Goal: Information Seeking & Learning: Learn about a topic

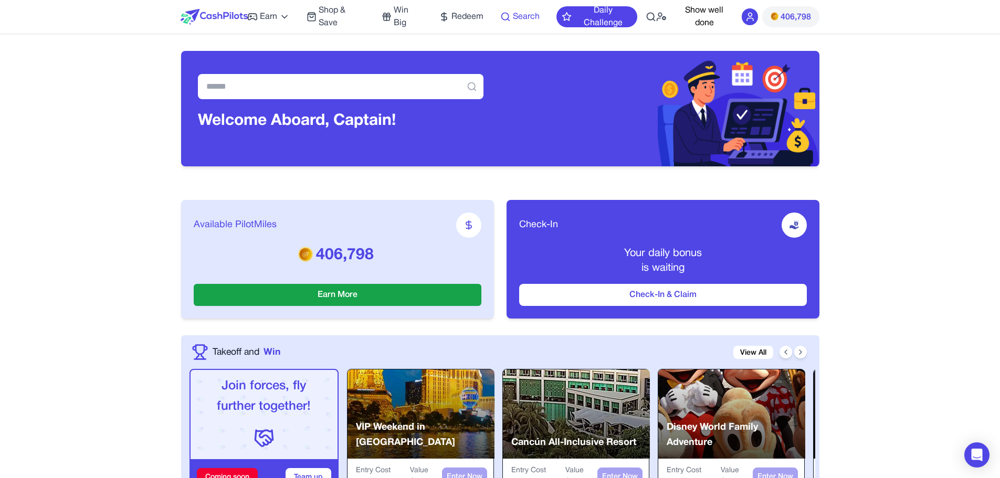
click at [513, 17] on span "Search" at bounding box center [526, 16] width 27 height 13
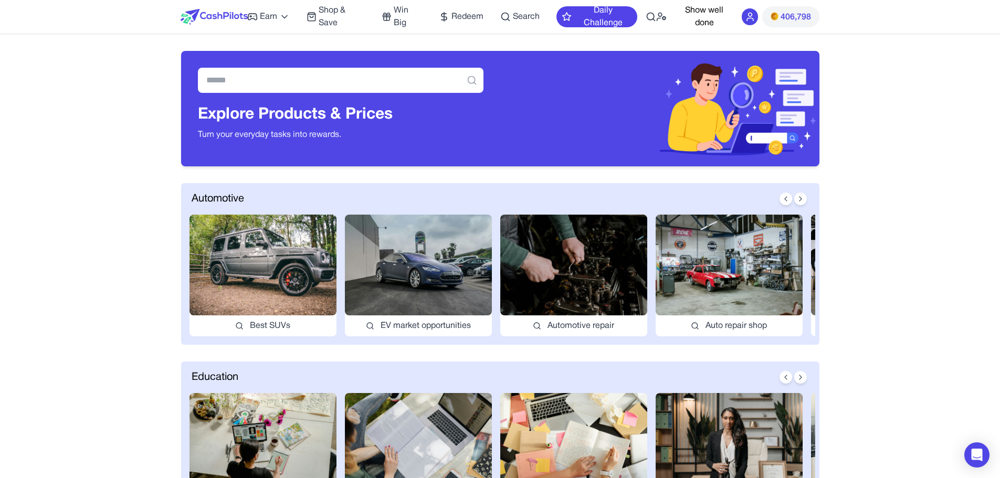
click at [212, 16] on img at bounding box center [214, 17] width 67 height 16
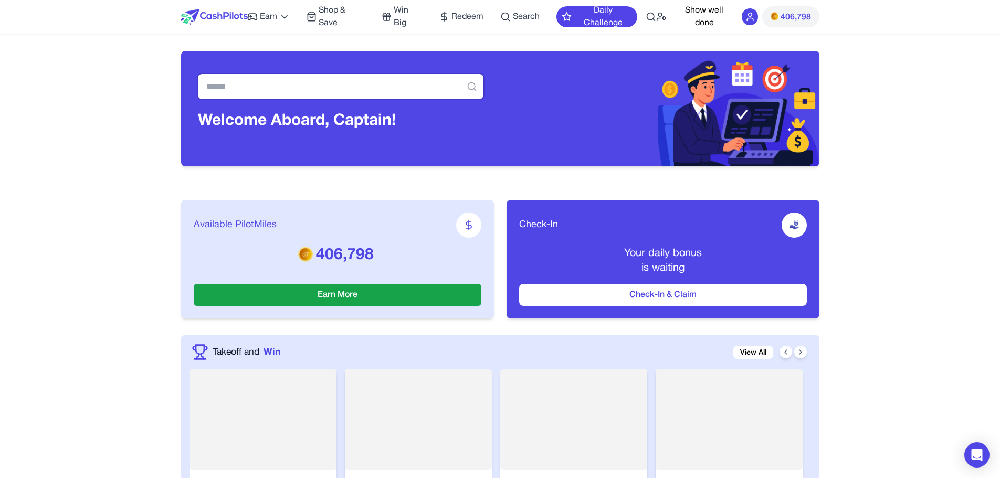
click at [308, 89] on input "text" at bounding box center [341, 86] width 286 height 25
type input "****"
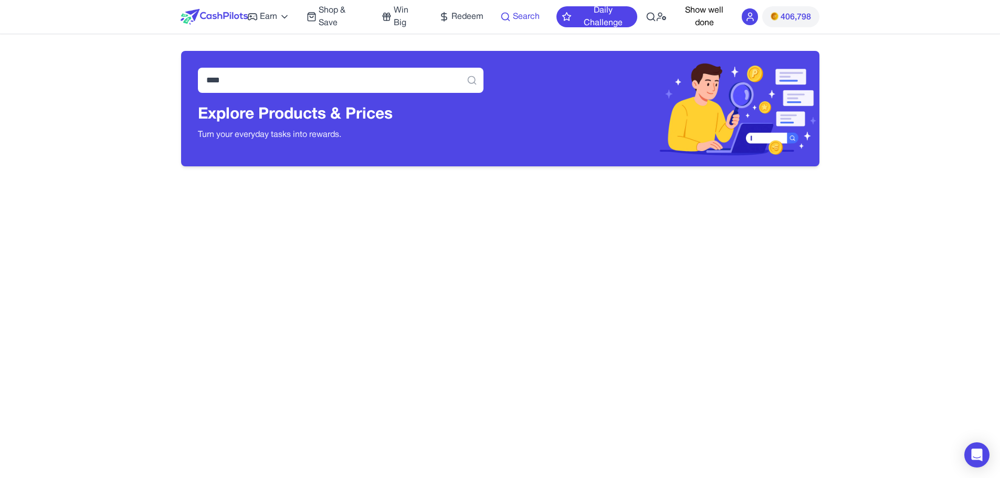
click at [534, 12] on span "Search" at bounding box center [526, 16] width 27 height 13
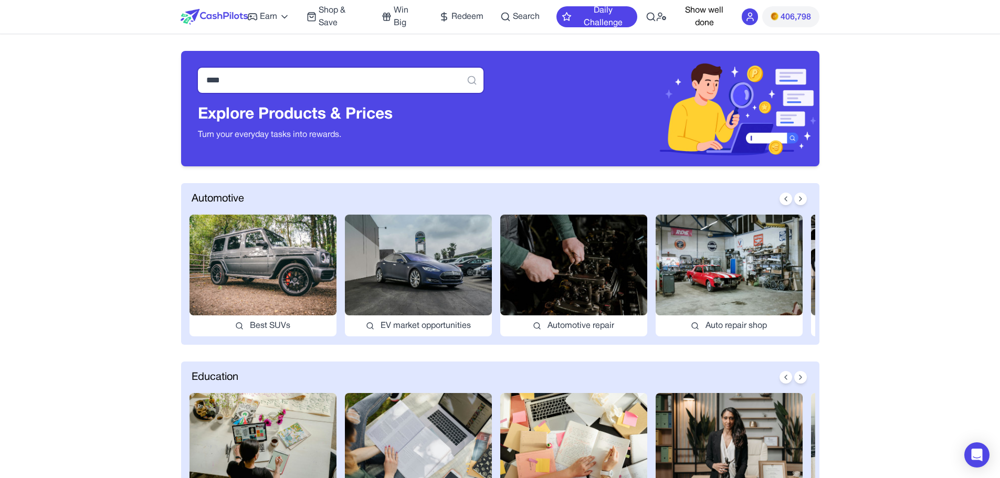
click at [246, 69] on input "****" at bounding box center [341, 80] width 286 height 25
drag, startPoint x: 246, startPoint y: 69, endPoint x: 157, endPoint y: 82, distance: 89.1
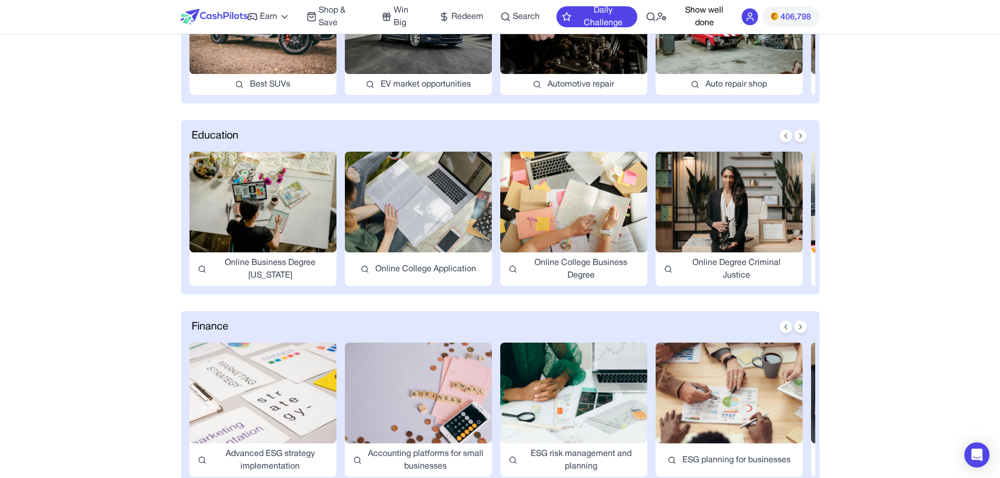
scroll to position [242, 0]
drag, startPoint x: 516, startPoint y: 196, endPoint x: 142, endPoint y: 267, distance: 380.9
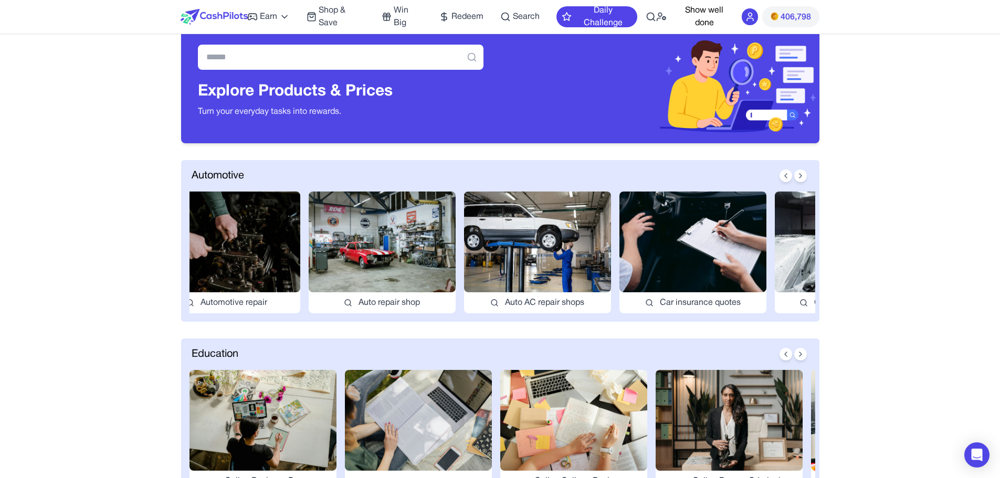
scroll to position [0, 453]
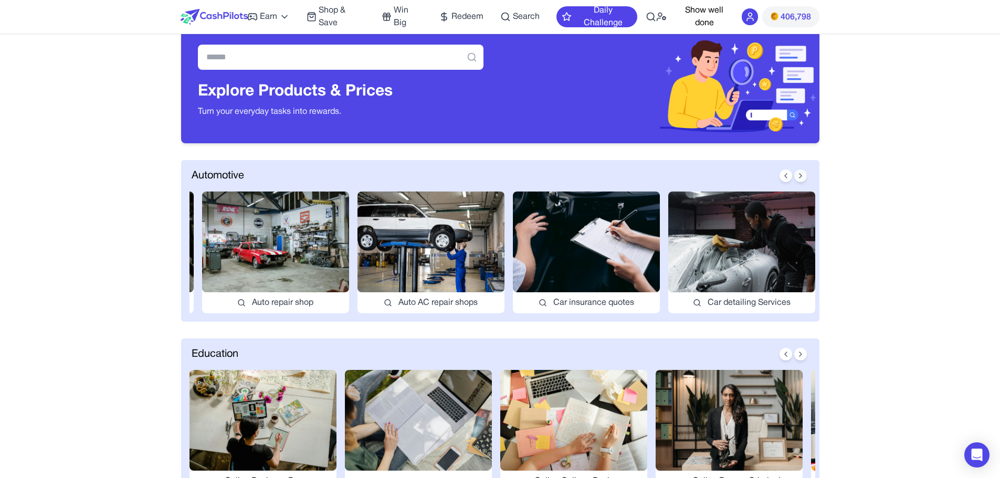
click at [803, 175] on icon at bounding box center [800, 176] width 8 height 8
click at [790, 173] on button at bounding box center [785, 176] width 13 height 13
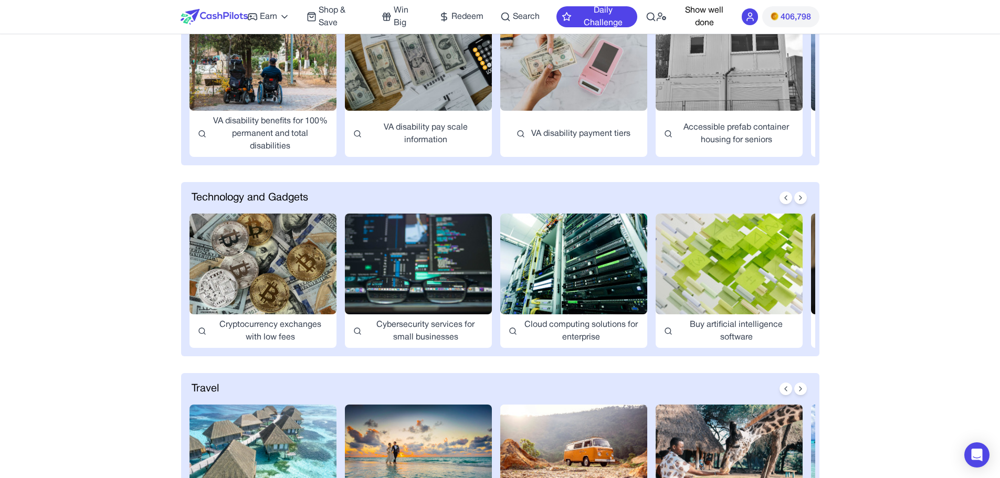
scroll to position [1138, 0]
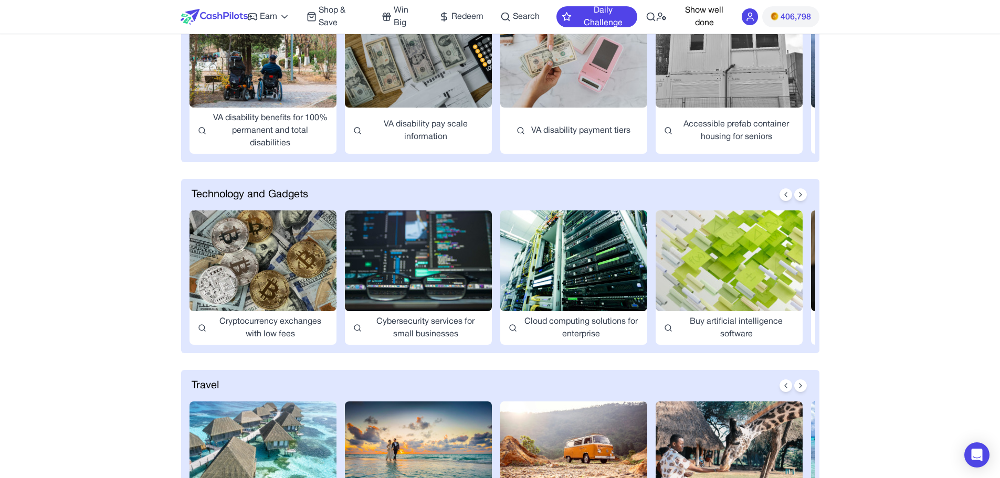
click at [409, 214] on img at bounding box center [418, 260] width 147 height 101
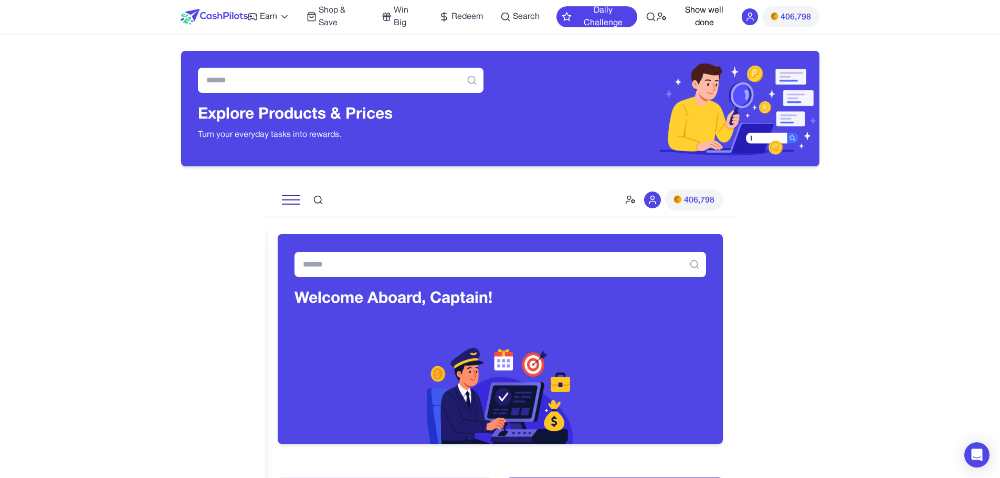
drag, startPoint x: 46, startPoint y: 73, endPoint x: 194, endPoint y: 208, distance: 200.3
click at [272, 73] on input "text" at bounding box center [341, 80] width 286 height 25
click at [254, 77] on input "*****" at bounding box center [341, 80] width 286 height 25
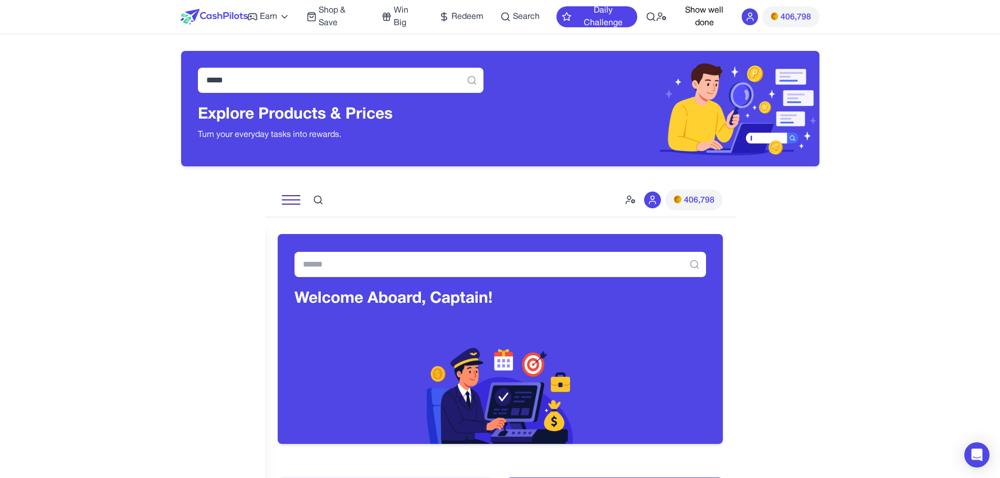
click at [471, 82] on icon at bounding box center [472, 80] width 10 height 10
click at [409, 81] on input "*****" at bounding box center [341, 80] width 286 height 25
type input "********"
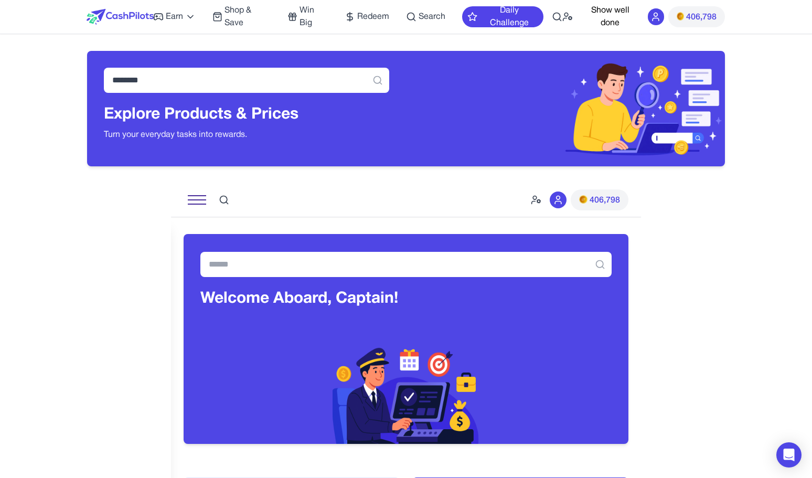
click at [406, 12] on div "Earn Play Games Enjoy fun games and earn Try New App Test new app for rewards T…" at bounding box center [348, 17] width 390 height 34
click at [416, 17] on icon at bounding box center [411, 17] width 10 height 10
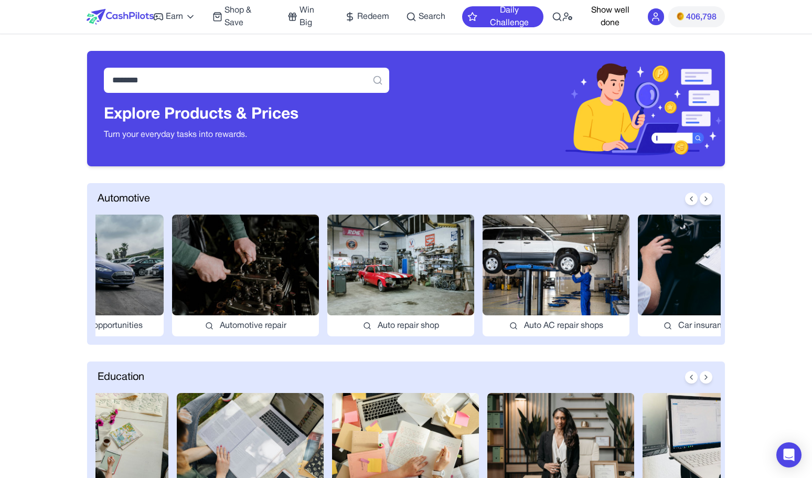
drag, startPoint x: 184, startPoint y: 194, endPoint x: 149, endPoint y: 220, distance: 44.2
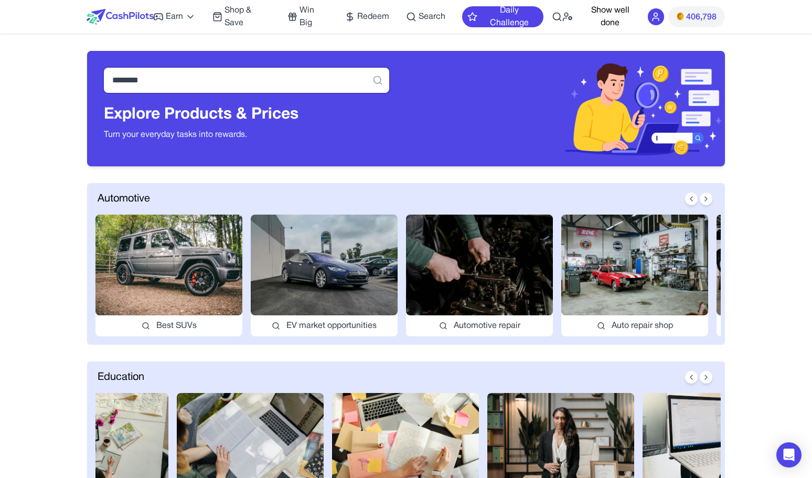
click at [215, 77] on input "********" at bounding box center [247, 80] width 286 height 25
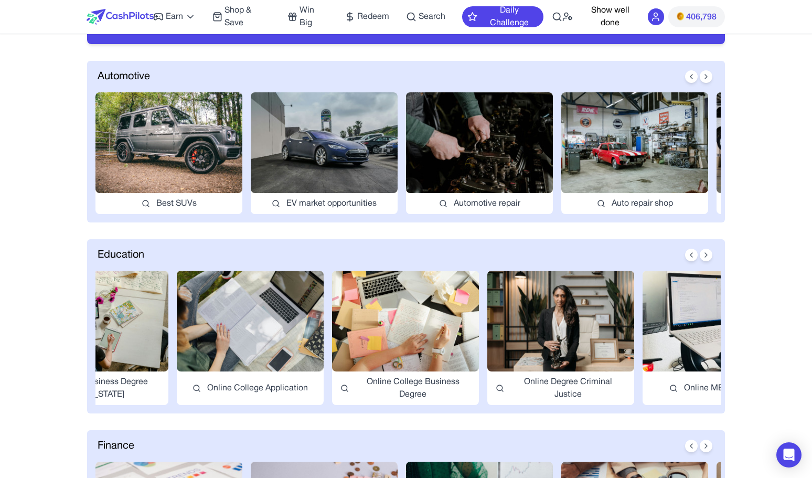
scroll to position [126, 0]
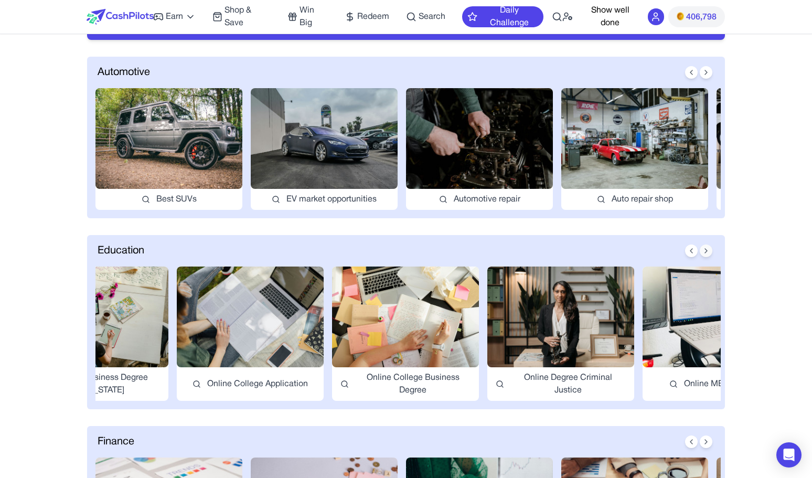
click at [708, 256] on button at bounding box center [706, 251] width 13 height 13
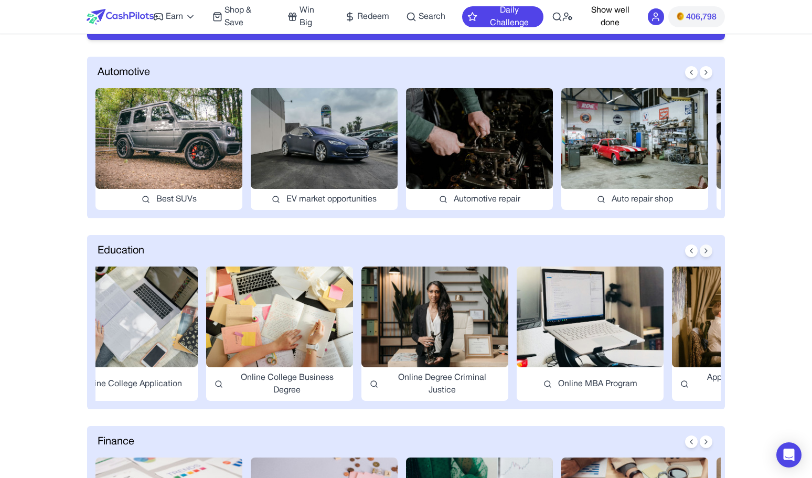
click at [708, 256] on button at bounding box center [706, 251] width 13 height 13
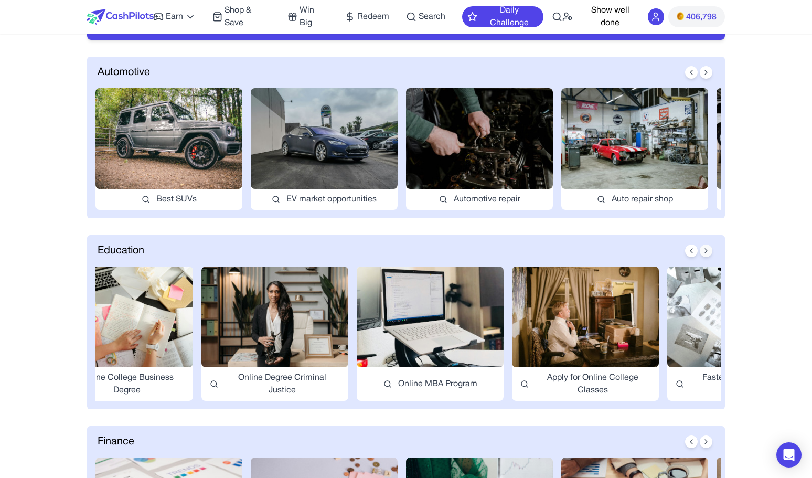
click at [708, 256] on button at bounding box center [706, 251] width 13 height 13
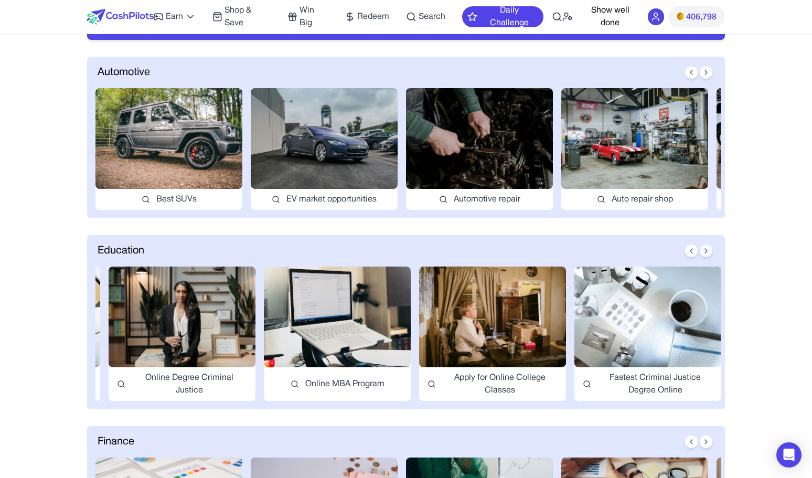
click at [708, 256] on button at bounding box center [706, 251] width 13 height 13
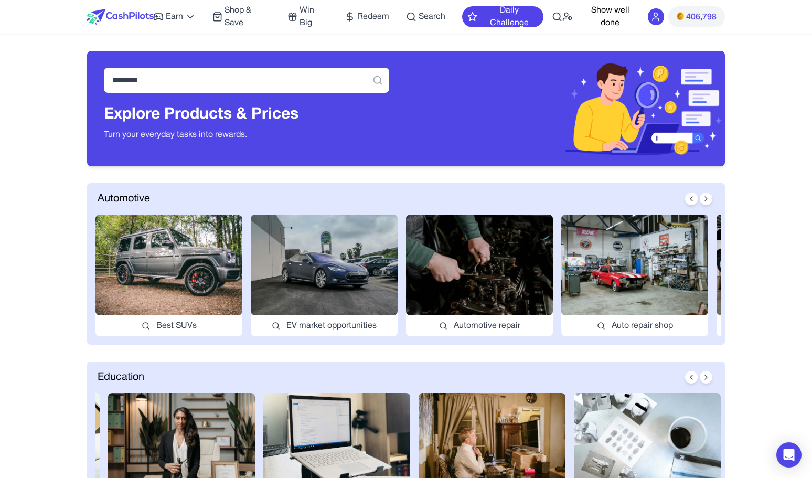
click at [117, 15] on img at bounding box center [120, 17] width 67 height 16
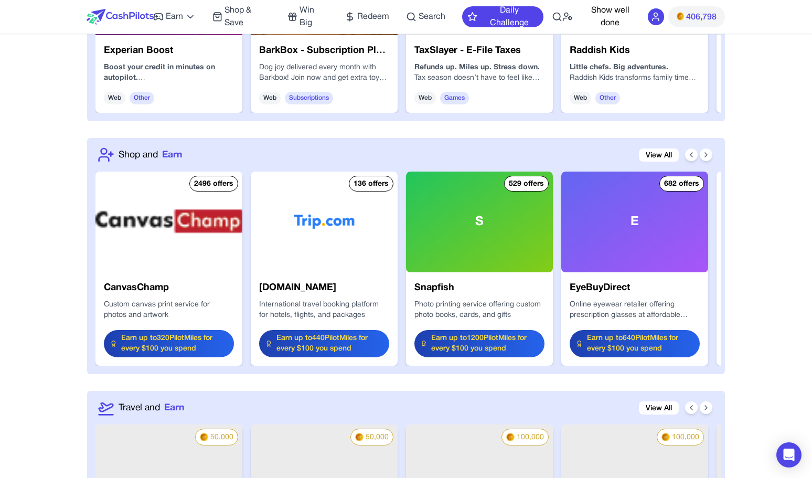
scroll to position [1050, 0]
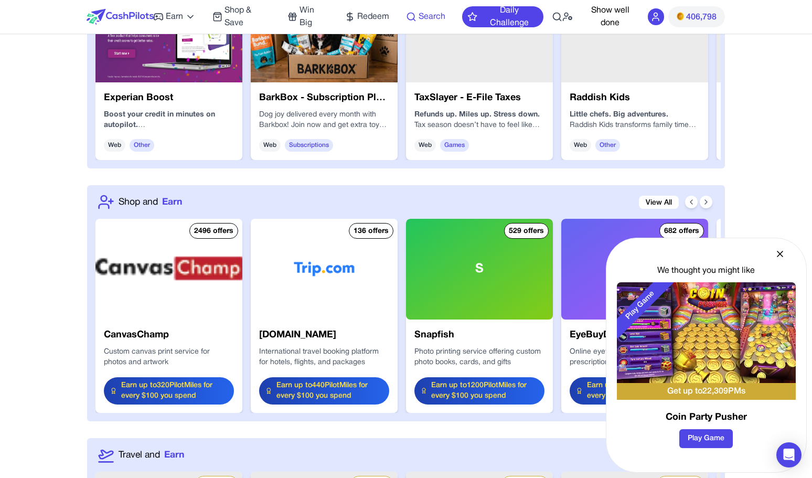
click at [426, 14] on span "Search" at bounding box center [432, 16] width 27 height 13
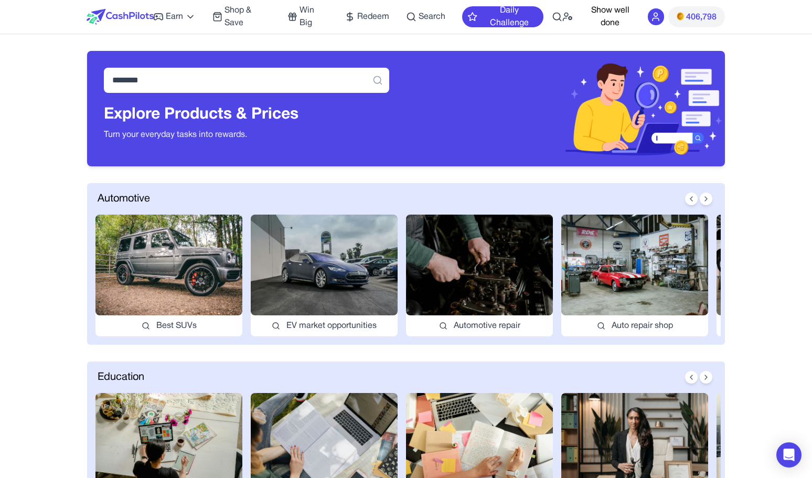
click at [104, 18] on img at bounding box center [120, 17] width 67 height 16
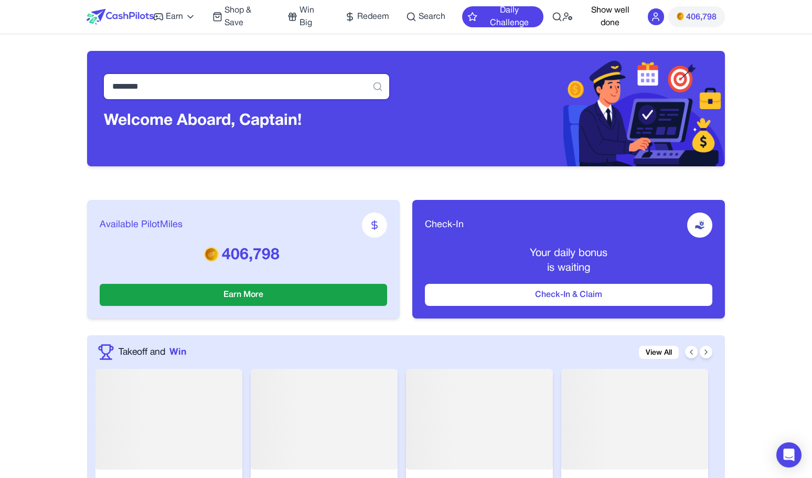
click at [183, 85] on input "********" at bounding box center [247, 86] width 286 height 25
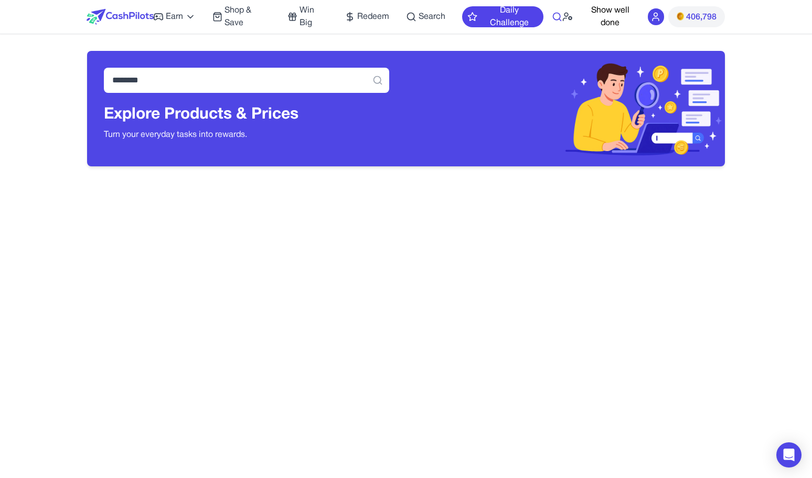
click at [556, 18] on icon at bounding box center [557, 17] width 10 height 10
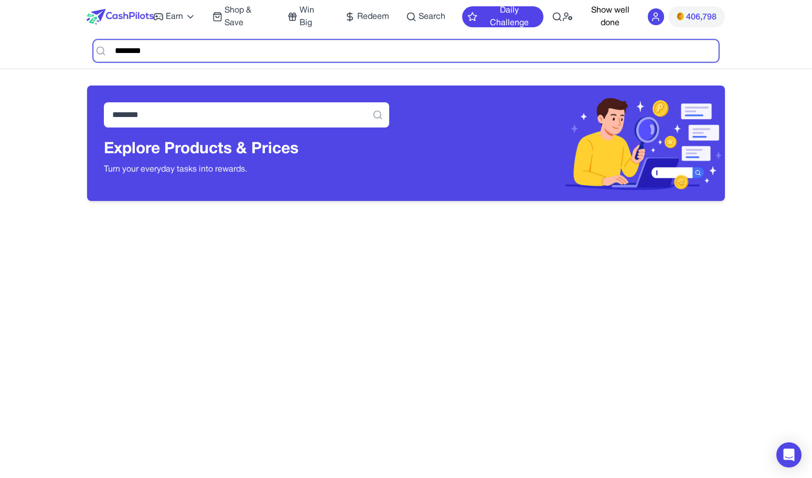
drag, startPoint x: 168, startPoint y: 47, endPoint x: 47, endPoint y: 47, distance: 121.2
click at [47, 47] on nav "Earn Play Games Enjoy fun games and earn Try New App Test new app for rewards T…" at bounding box center [406, 34] width 812 height 69
type input "****"
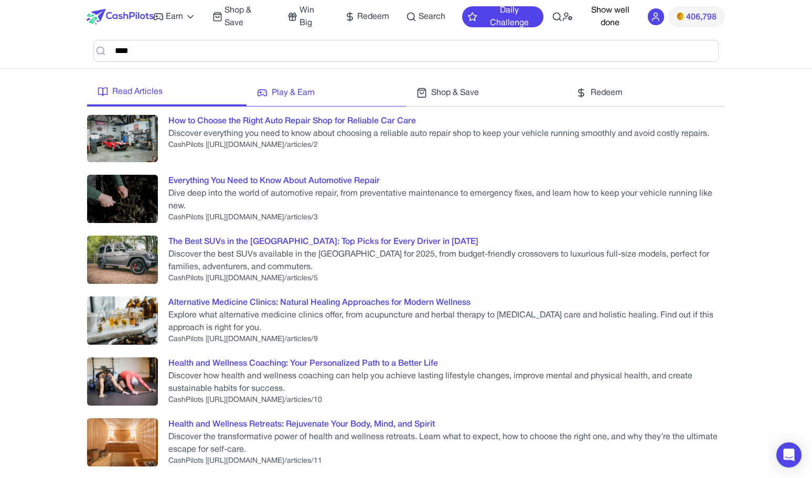
click at [284, 94] on span "Play & Earn" at bounding box center [293, 93] width 43 height 13
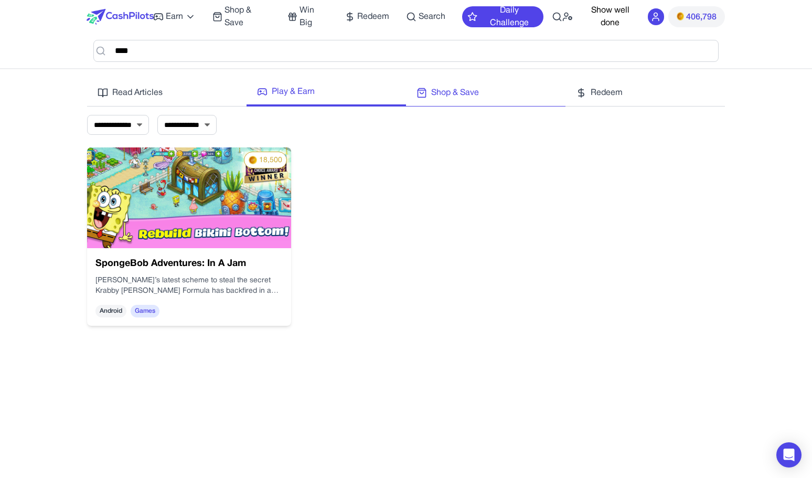
click at [411, 102] on link "Shop & Save" at bounding box center [486, 96] width 160 height 21
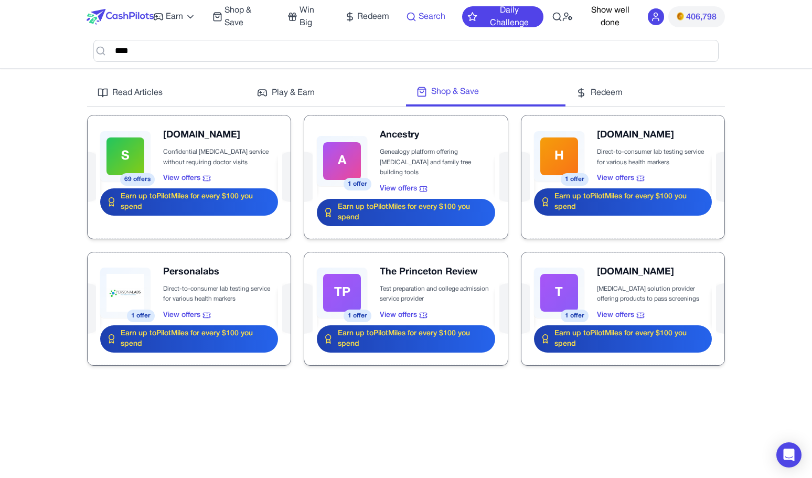
click at [428, 20] on span "Search" at bounding box center [432, 16] width 27 height 13
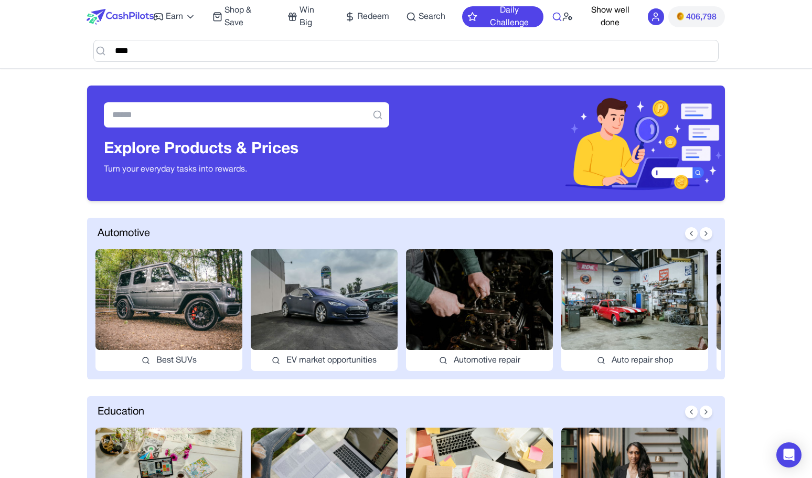
click at [552, 16] on icon at bounding box center [557, 17] width 10 height 10
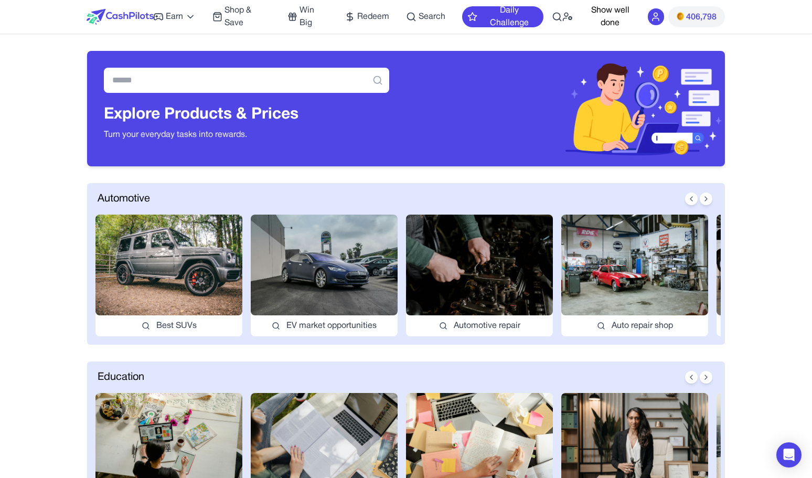
click at [114, 7] on div at bounding box center [120, 17] width 66 height 34
click at [115, 14] on img at bounding box center [120, 17] width 67 height 16
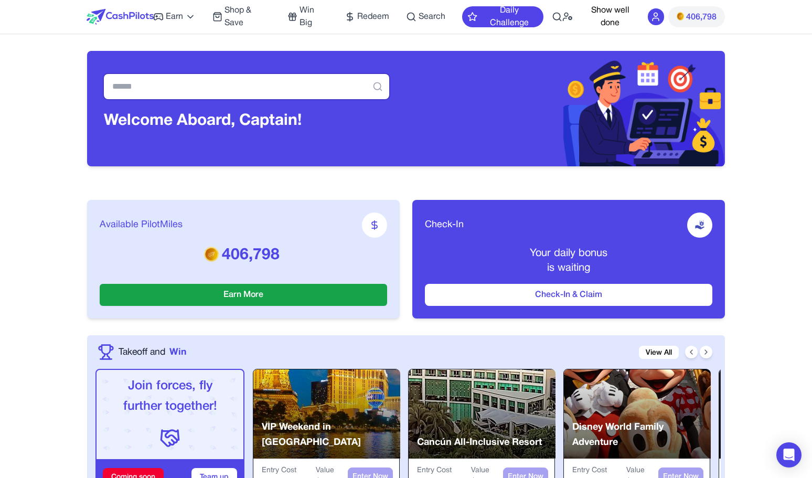
click at [195, 85] on input "text" at bounding box center [247, 86] width 286 height 25
click at [415, 14] on circle at bounding box center [411, 16] width 7 height 7
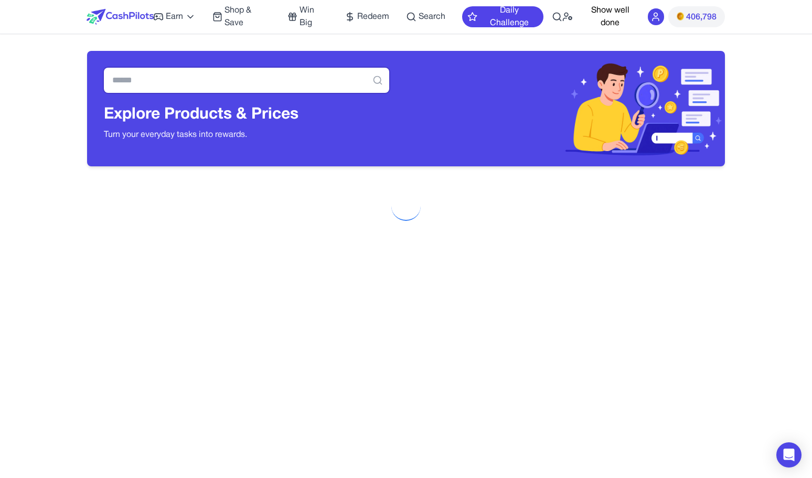
click at [294, 78] on input "text" at bounding box center [247, 80] width 286 height 25
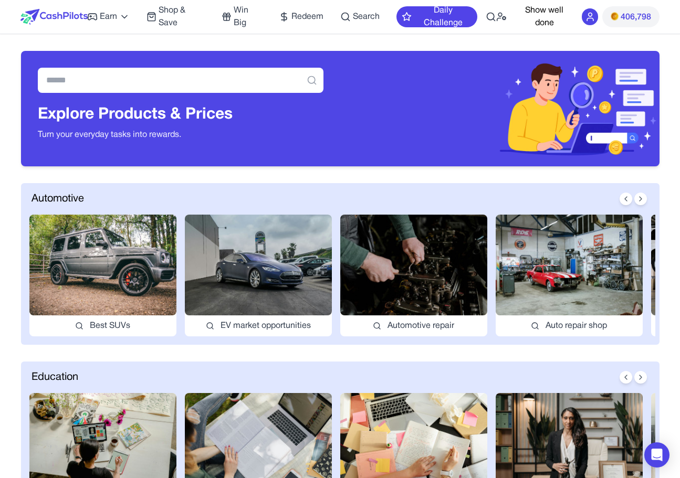
click at [539, 289] on img at bounding box center [568, 265] width 147 height 101
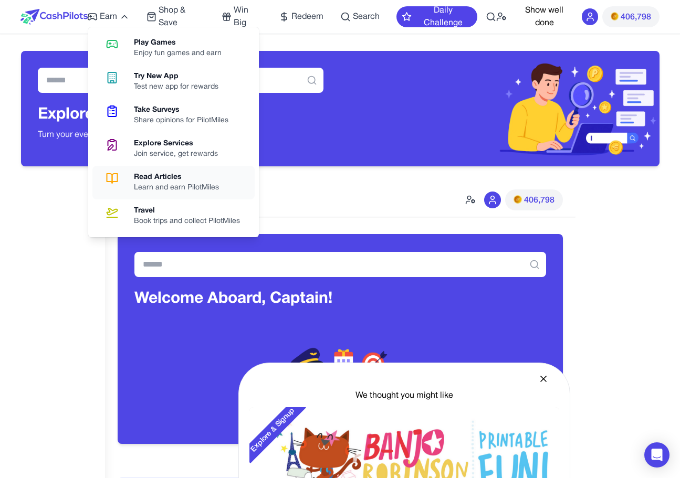
click at [193, 184] on div "Learn and earn PilotMiles" at bounding box center [180, 188] width 93 height 10
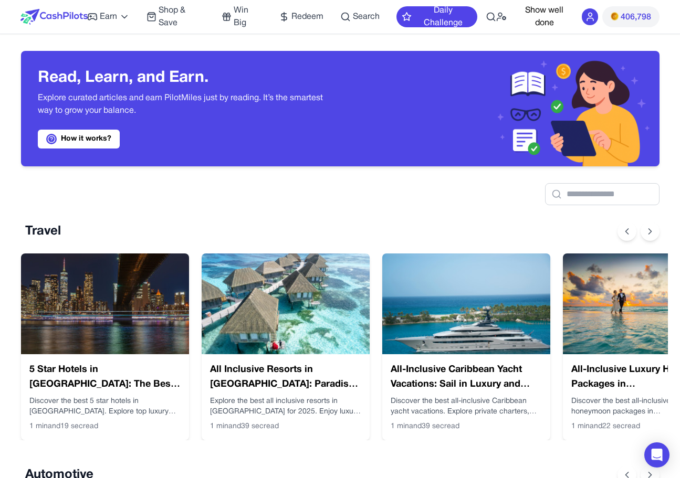
click at [299, 308] on img at bounding box center [286, 304] width 168 height 101
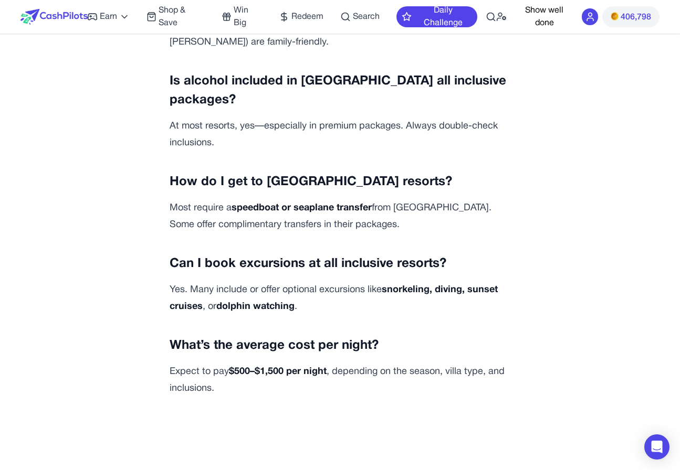
scroll to position [3699, 0]
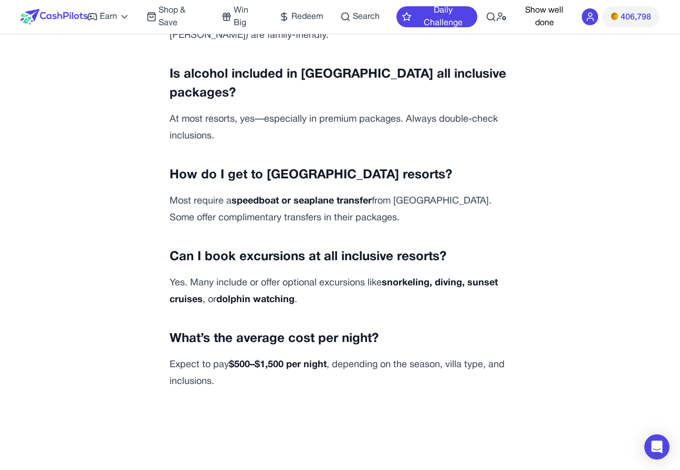
click at [379, 330] on h3 "What’s the average cost per night?" at bounding box center [340, 339] width 341 height 19
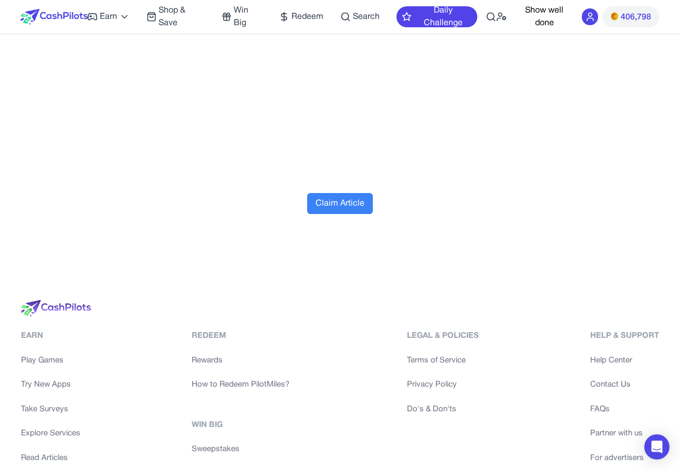
scroll to position [4110, 0]
click at [500, 330] on div "Earn Play Games Try New Apps Take Surveys Explore Services Read Articles Web Se…" at bounding box center [340, 439] width 638 height 218
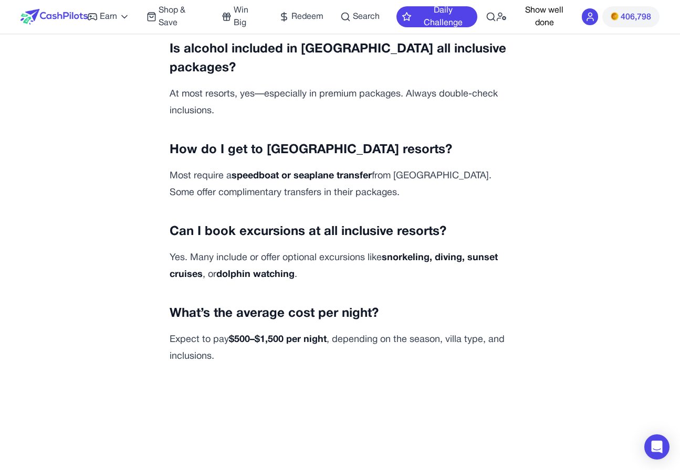
scroll to position [3867, 0]
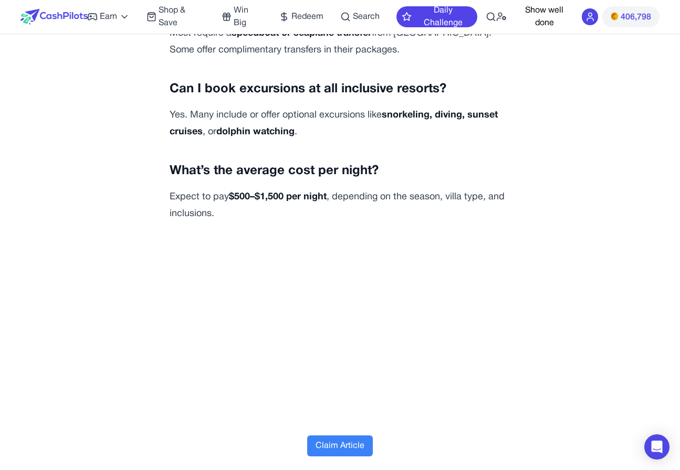
click at [545, 19] on button "Show well done" at bounding box center [544, 16] width 58 height 25
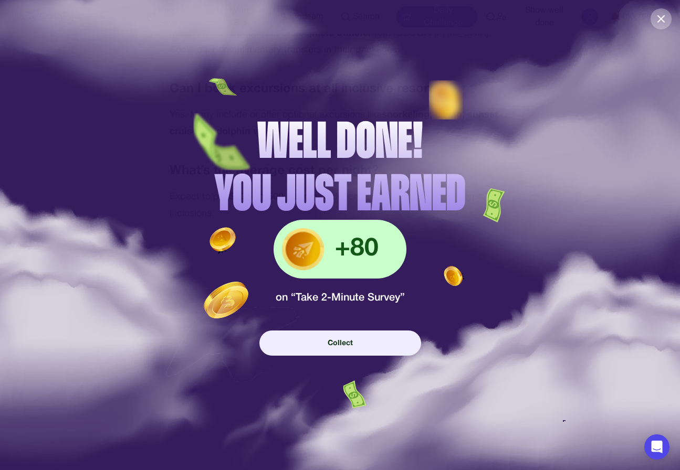
click at [662, 17] on icon "Close" at bounding box center [661, 19] width 6 height 6
